Goal: Task Accomplishment & Management: Complete application form

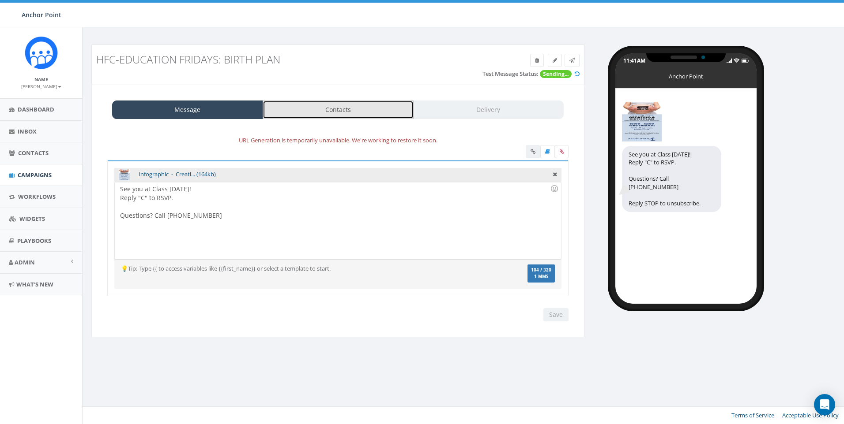
click at [328, 114] on link "Contacts" at bounding box center [338, 110] width 151 height 19
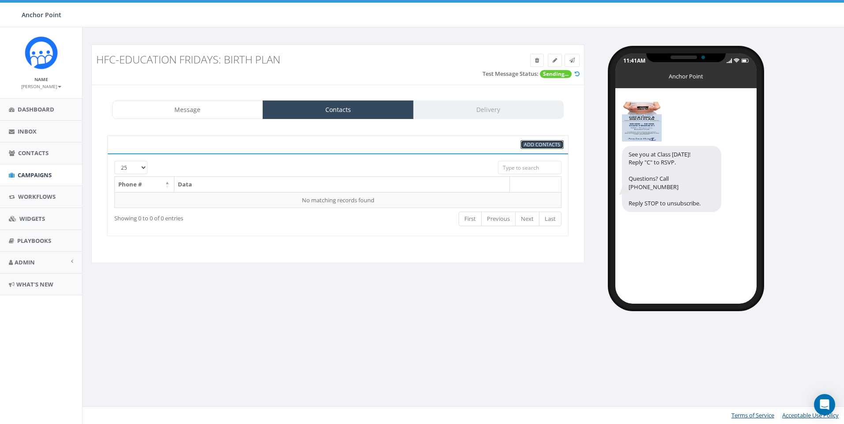
click at [548, 146] on span "Add Contacts" at bounding box center [542, 144] width 36 height 7
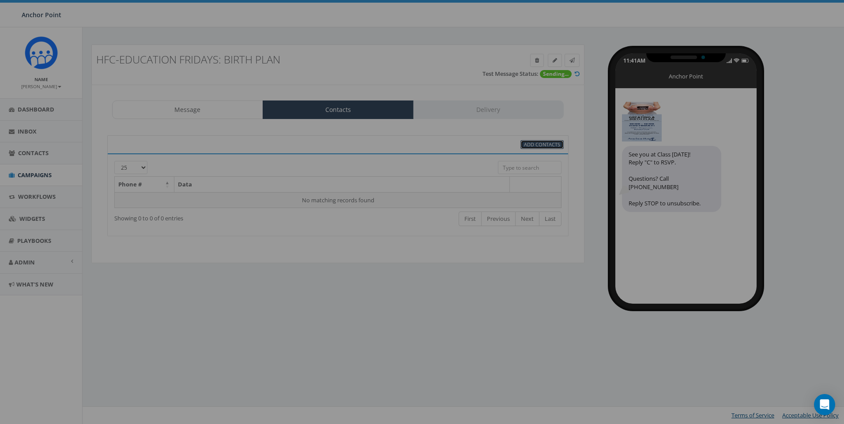
select select
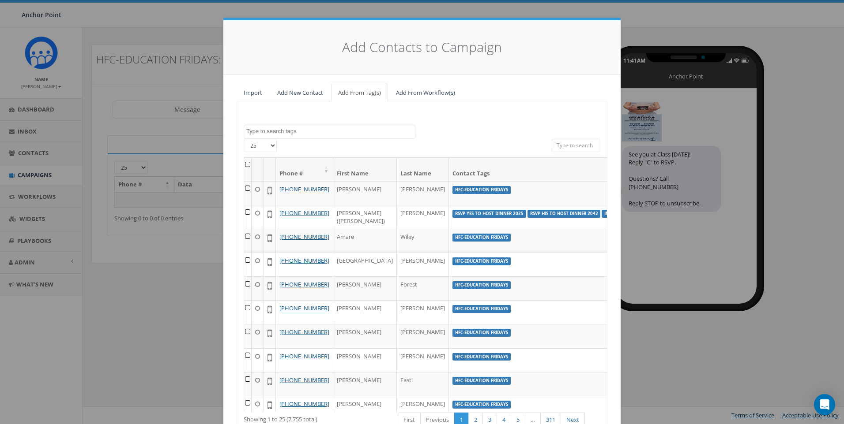
click at [270, 130] on textarea "Search" at bounding box center [330, 132] width 169 height 8
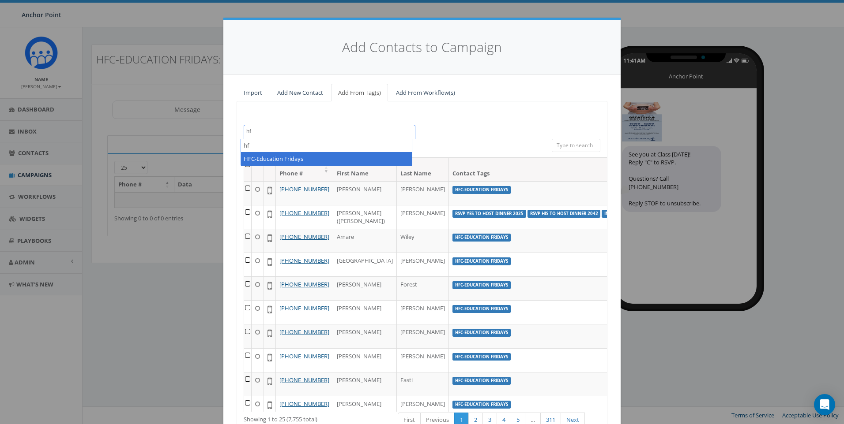
type textarea "hf"
select select "HFC-Education Fridays"
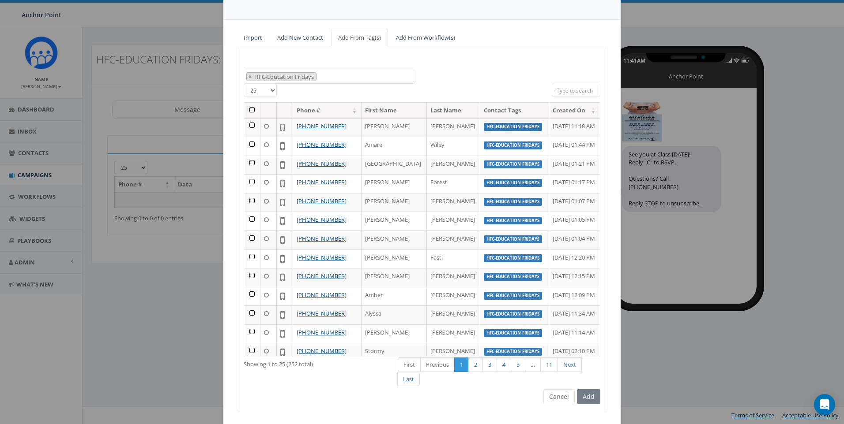
scroll to position [75, 0]
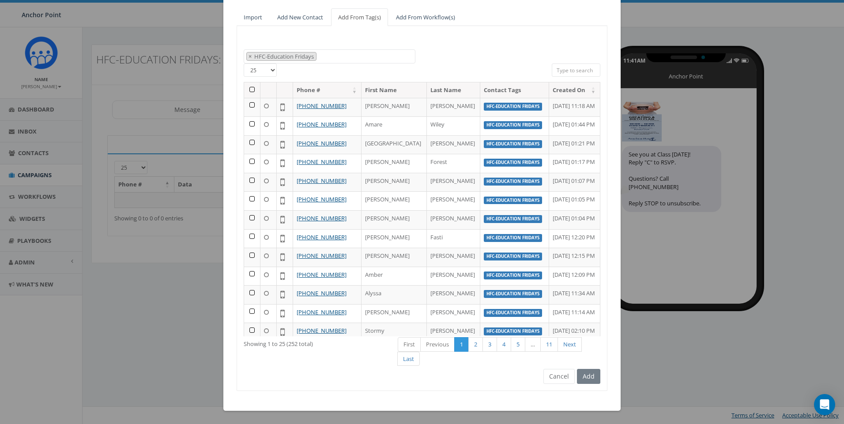
click at [586, 379] on div "Add" at bounding box center [587, 376] width 26 height 15
click at [248, 90] on th at bounding box center [252, 90] width 16 height 15
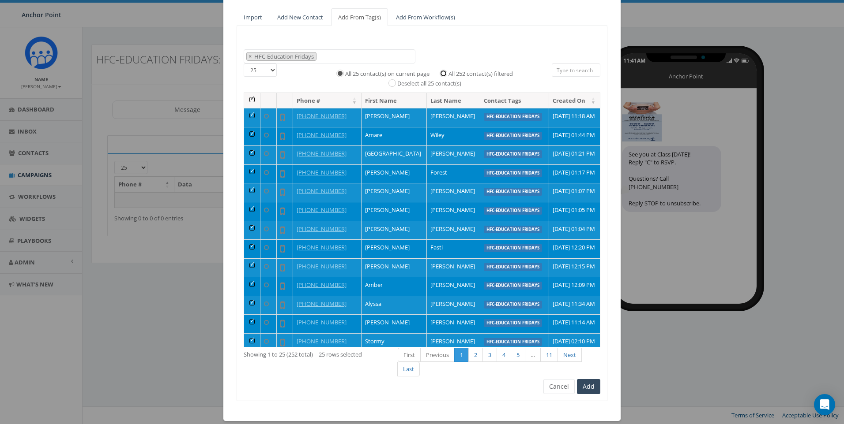
click at [443, 75] on input "All 252 contact(s) filtered" at bounding box center [446, 73] width 6 height 6
radio input "true"
click at [587, 387] on button "Add" at bounding box center [588, 386] width 23 height 15
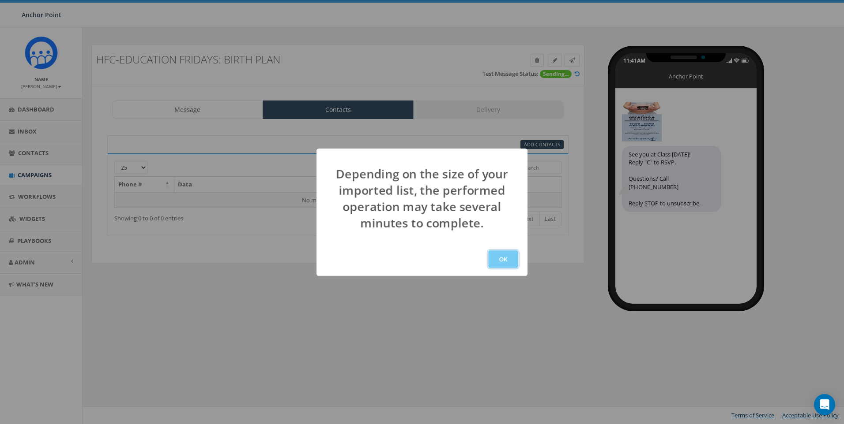
click at [506, 263] on button "OK" at bounding box center [503, 260] width 30 height 18
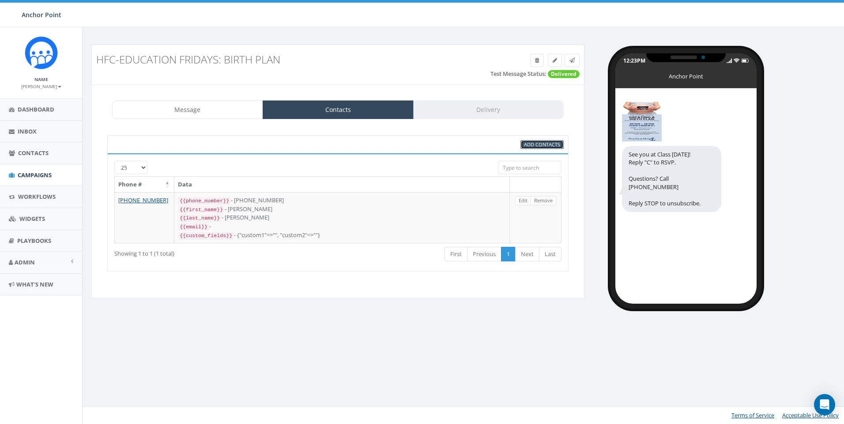
click at [547, 147] on span "Add Contacts" at bounding box center [542, 144] width 36 height 7
select select
click at [535, 144] on span "Add Contacts" at bounding box center [542, 144] width 36 height 7
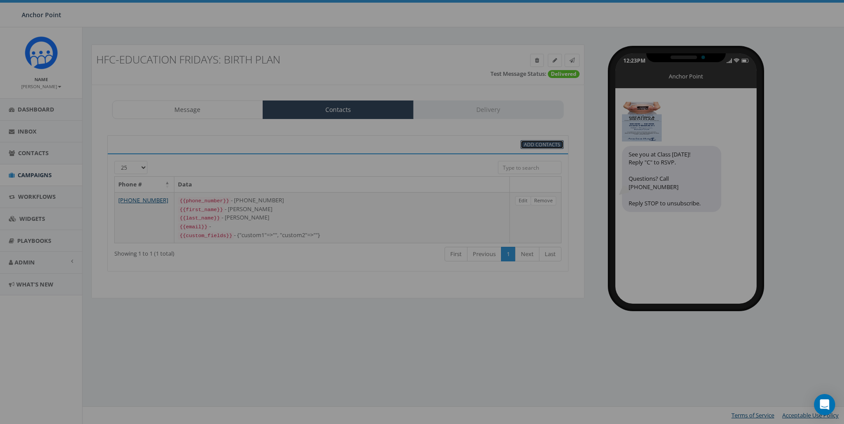
select select
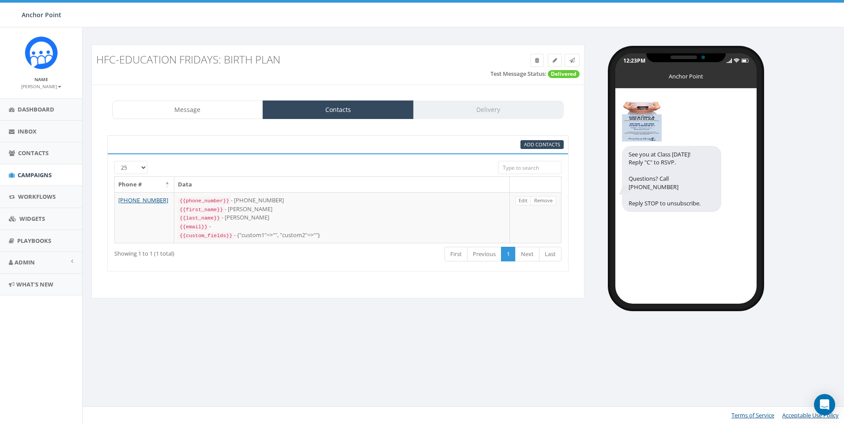
click at [462, 113] on div "Message Contacts Delivery" at bounding box center [337, 110] width 451 height 19
click at [467, 113] on div "Message Contacts Delivery" at bounding box center [337, 110] width 451 height 19
click at [392, 111] on link "Contacts" at bounding box center [338, 110] width 151 height 19
click at [237, 117] on link "Message" at bounding box center [187, 110] width 151 height 19
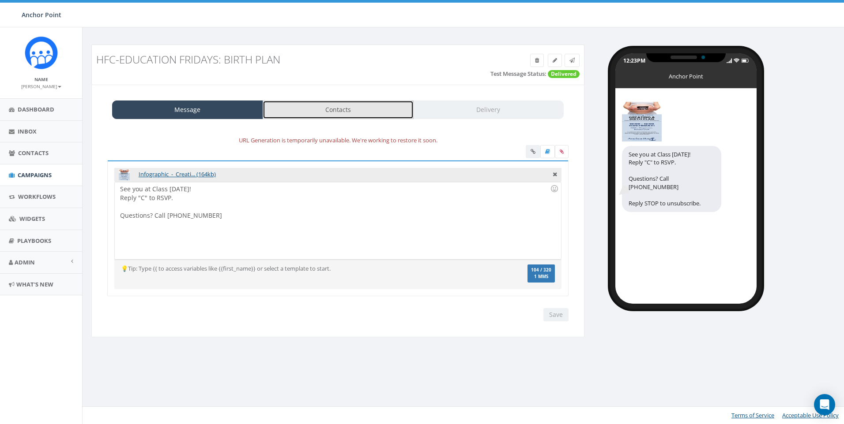
click at [368, 113] on link "Contacts" at bounding box center [338, 110] width 151 height 19
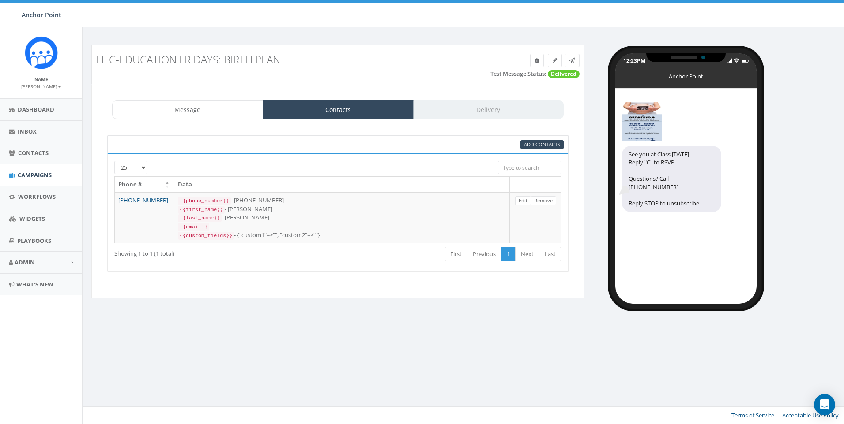
click at [462, 115] on div "Message Contacts Delivery" at bounding box center [337, 110] width 451 height 19
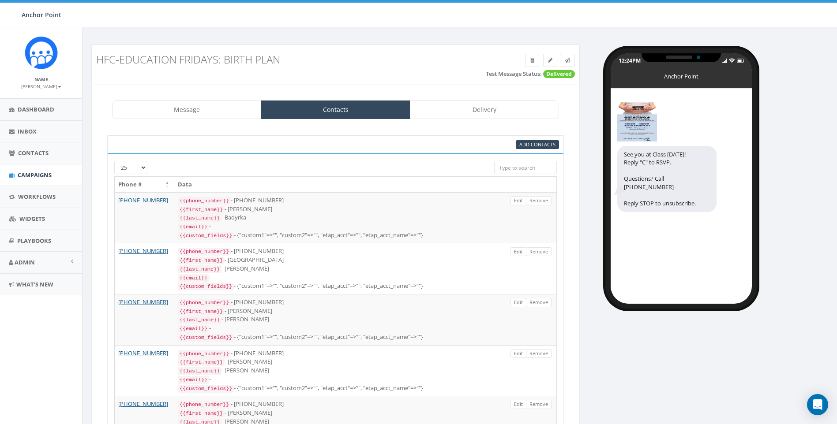
select select "694"
click at [480, 115] on link "Delivery" at bounding box center [484, 110] width 149 height 19
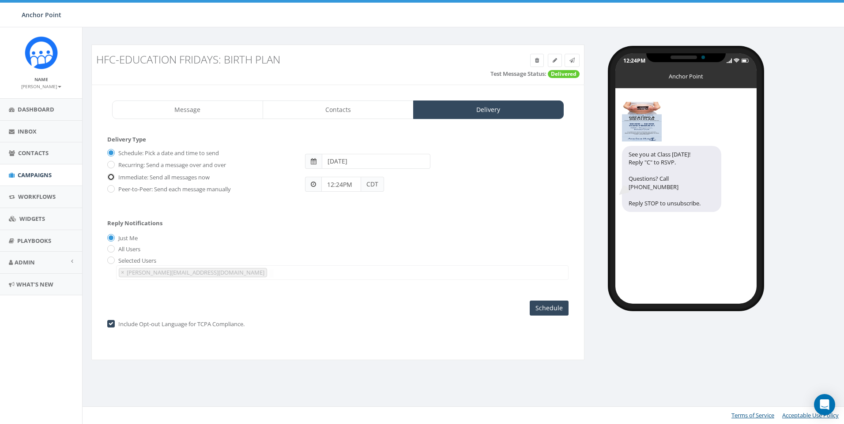
click at [111, 176] on input "Immediate: Send all messages now" at bounding box center [110, 178] width 6 height 6
radio input "true"
click at [542, 311] on input "Send Now" at bounding box center [547, 308] width 41 height 15
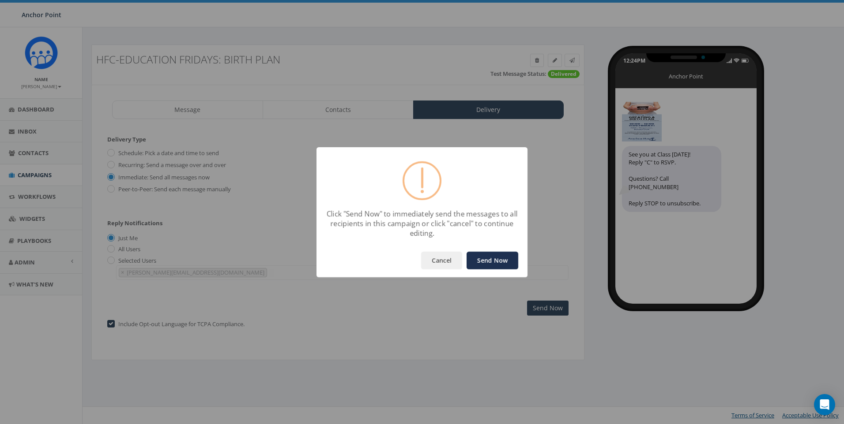
click at [491, 257] on button "Send Now" at bounding box center [492, 261] width 52 height 18
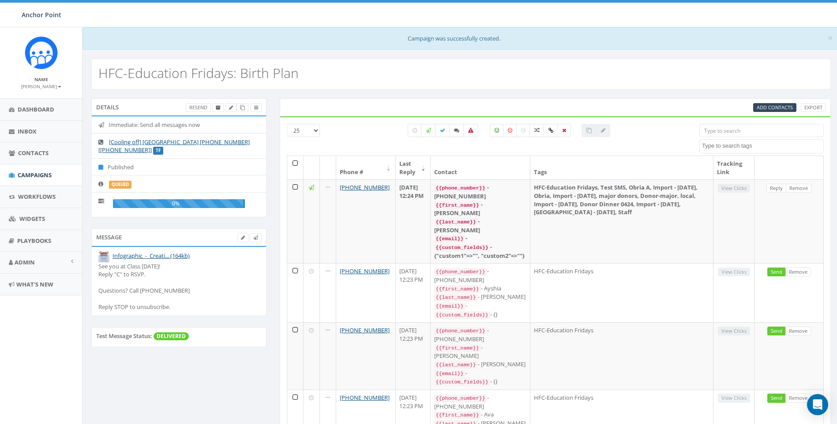
select select
